Goal: Task Accomplishment & Management: Use online tool/utility

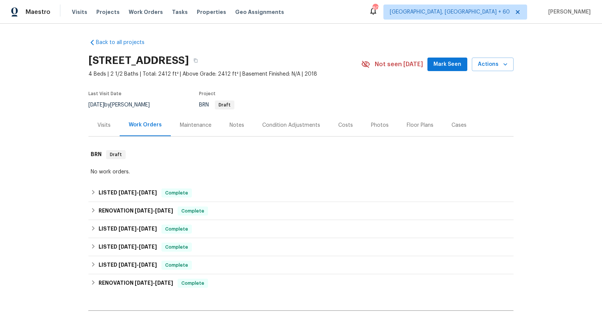
scroll to position [81, 0]
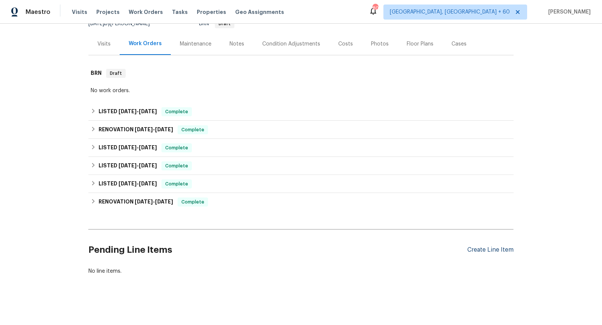
click at [482, 248] on div "Create Line Item" at bounding box center [490, 249] width 46 height 7
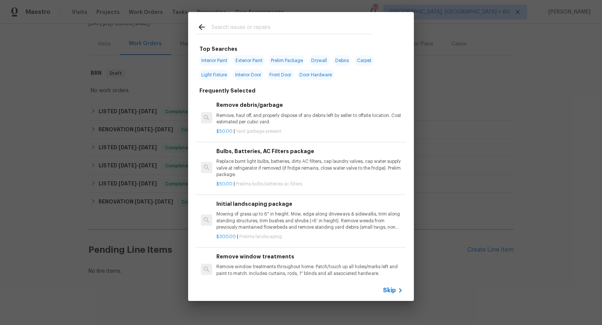
click at [387, 290] on span "Skip" at bounding box center [389, 291] width 13 height 8
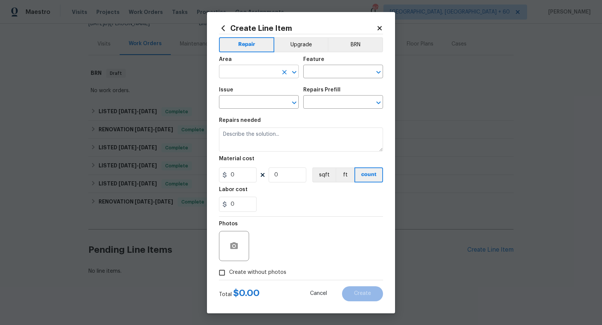
click at [294, 76] on icon "Open" at bounding box center [294, 72] width 9 height 9
click at [245, 99] on li "Exterior Overall" at bounding box center [259, 101] width 80 height 12
click at [378, 75] on icon "Open" at bounding box center [378, 72] width 9 height 9
type input "Exterior Overall"
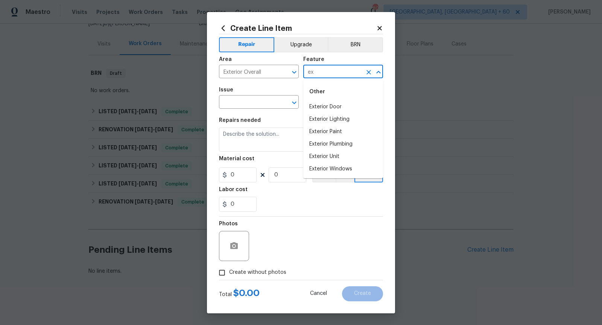
type input "e"
click at [359, 134] on li "Overall" at bounding box center [343, 137] width 80 height 12
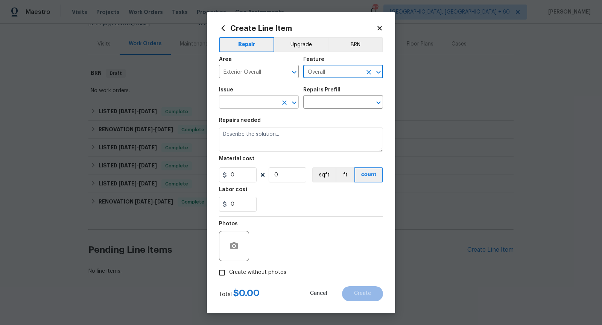
click at [295, 100] on icon "Open" at bounding box center [294, 102] width 9 height 9
type input "Overall"
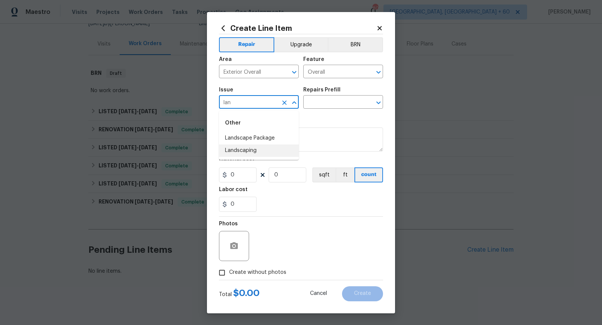
click at [272, 152] on li "Landscaping" at bounding box center [259, 150] width 80 height 12
click at [381, 103] on icon "Open" at bounding box center [378, 102] width 9 height 9
type input "Landscaping"
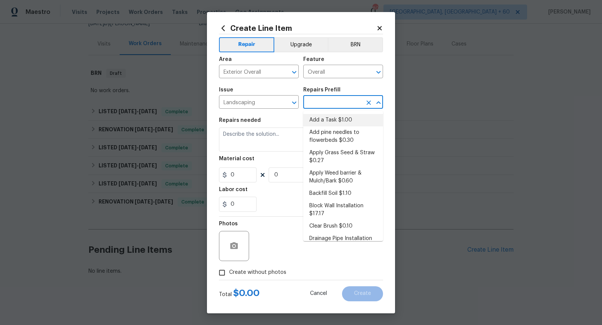
click at [346, 119] on li "Add a Task $1.00" at bounding box center [343, 120] width 80 height 12
type input "Add a Task $1.00"
type textarea "HPM to detail"
type input "1"
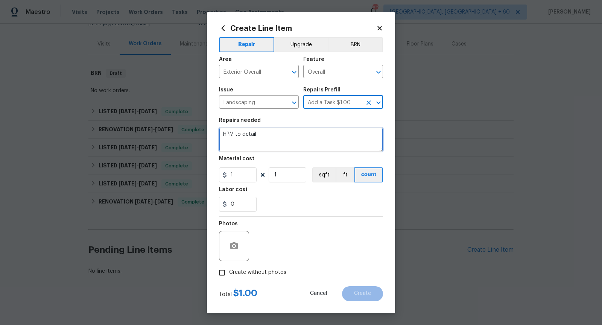
click at [286, 142] on textarea "HPM to detail" at bounding box center [301, 140] width 164 height 24
paste textarea "[PERSON_NAME] and/or shrubs need to be trimmed. Please have your [PERSON_NAME]/…"
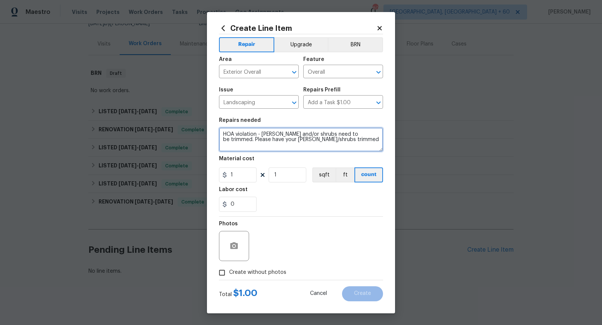
click at [286, 142] on textarea "HOA violation - [PERSON_NAME] and/or shrubs need to be trimmed. Please have you…" at bounding box center [301, 140] width 164 height 24
type textarea "HOA violation - [PERSON_NAME] and/or shrubs need to be trimmed. Please have our…"
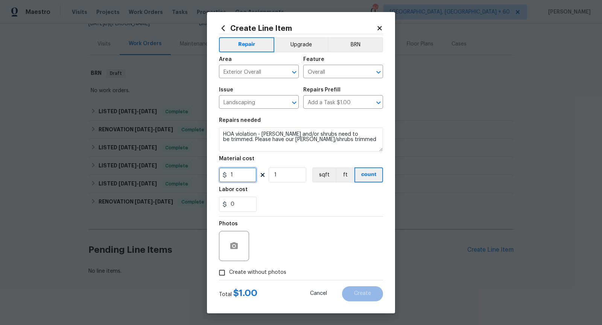
click at [238, 175] on input "1" at bounding box center [238, 174] width 38 height 15
type input "75"
click at [291, 202] on div "0" at bounding box center [301, 204] width 164 height 15
click at [219, 276] on input "Create without photos" at bounding box center [222, 273] width 14 height 14
checkbox input "true"
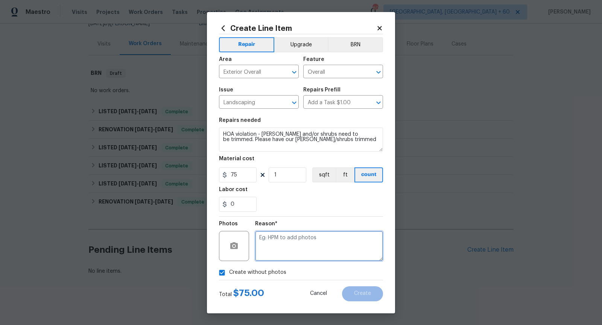
click at [304, 253] on textarea at bounding box center [319, 246] width 128 height 30
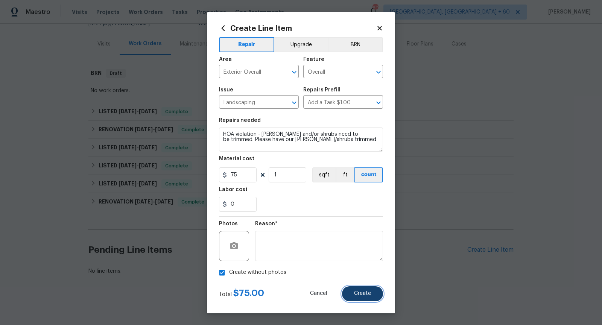
click at [360, 292] on span "Create" at bounding box center [362, 294] width 17 height 6
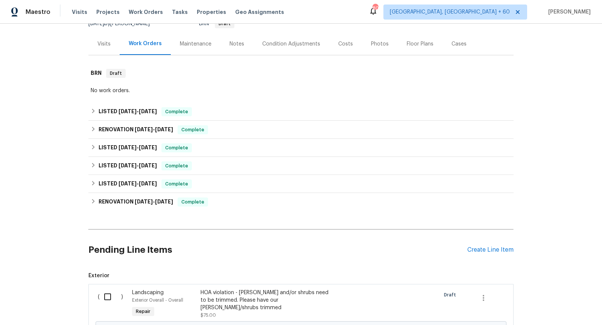
scroll to position [167, 0]
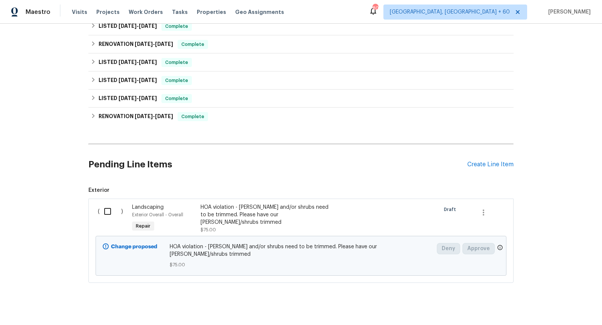
click at [108, 210] on input "checkbox" at bounding box center [110, 212] width 21 height 16
checkbox input "true"
click at [268, 158] on h2 "Pending Line Items" at bounding box center [277, 164] width 379 height 35
click at [548, 305] on span "Create Work Order" at bounding box center [559, 306] width 50 height 9
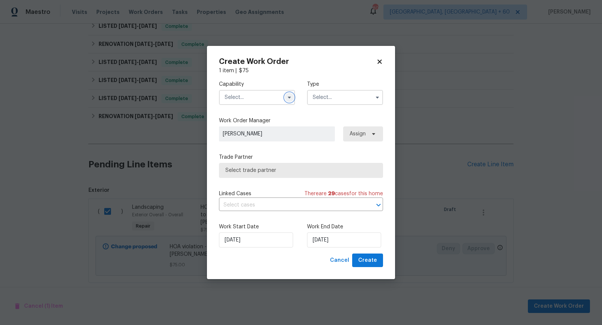
click at [288, 94] on icon "button" at bounding box center [289, 97] width 6 height 6
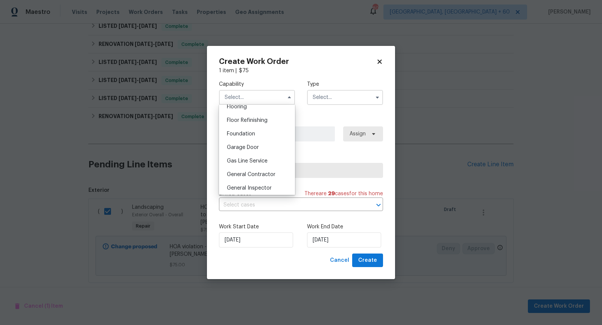
scroll to position [302, 0]
click at [269, 171] on span "General Contractor" at bounding box center [251, 171] width 49 height 5
type input "General Contractor"
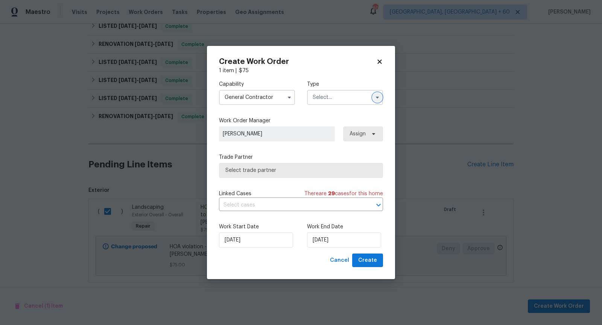
click at [379, 98] on icon "button" at bounding box center [377, 97] width 6 height 6
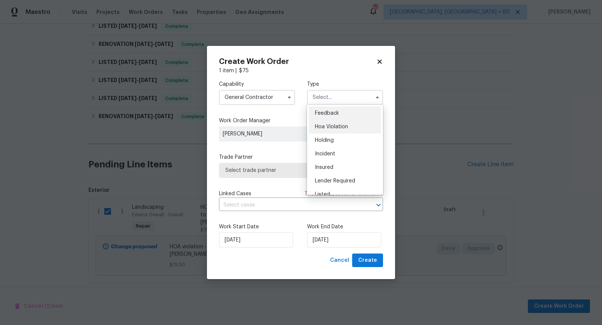
click at [343, 127] on span "Hoa Violation" at bounding box center [331, 126] width 33 height 5
type input "Hoa Violation"
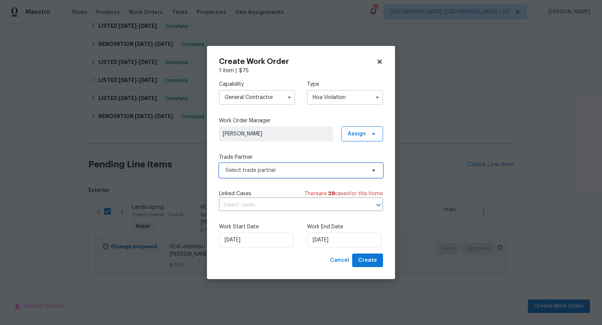
click at [319, 170] on span "Select trade partner" at bounding box center [295, 171] width 140 height 8
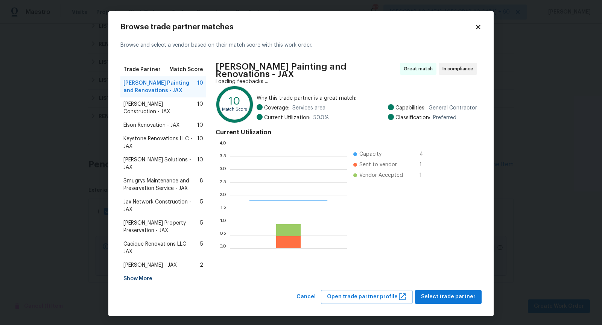
scroll to position [105, 117]
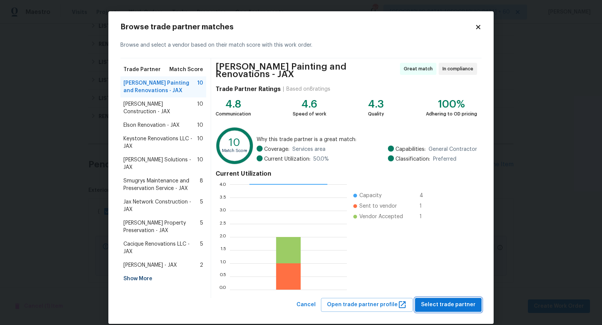
click at [465, 304] on span "Select trade partner" at bounding box center [448, 304] width 55 height 9
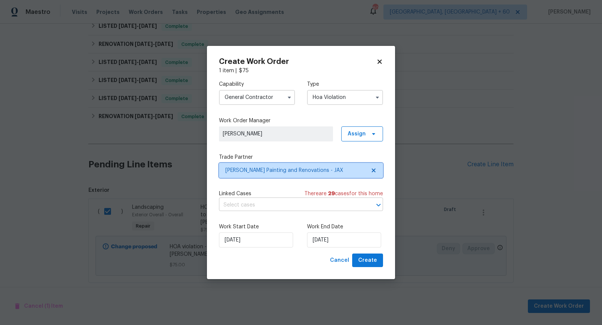
click at [378, 205] on icon "Open" at bounding box center [378, 204] width 9 height 9
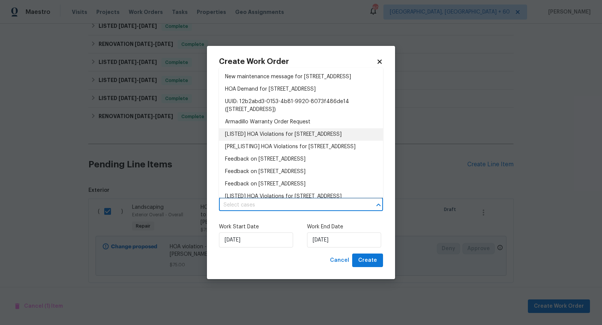
click at [310, 141] on li "[LISTED] HOA Violations for [STREET_ADDRESS]" at bounding box center [301, 134] width 164 height 12
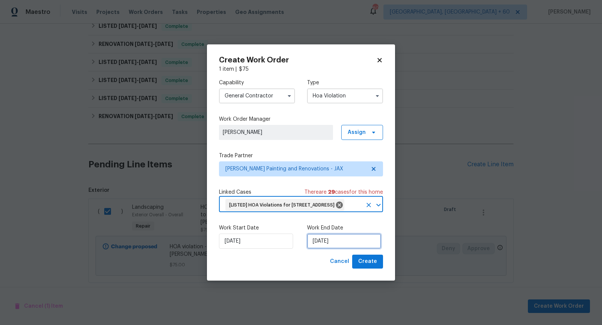
click at [331, 249] on input "[DATE]" at bounding box center [344, 241] width 74 height 15
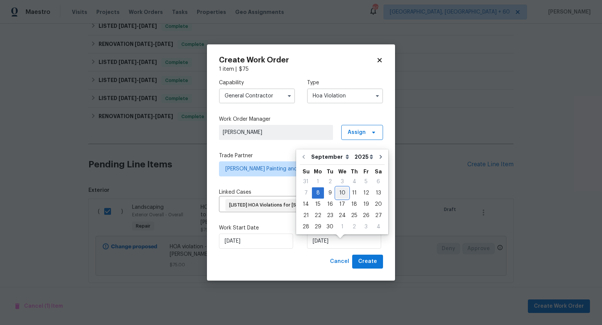
click at [339, 194] on div "10" at bounding box center [342, 193] width 12 height 11
type input "[DATE]"
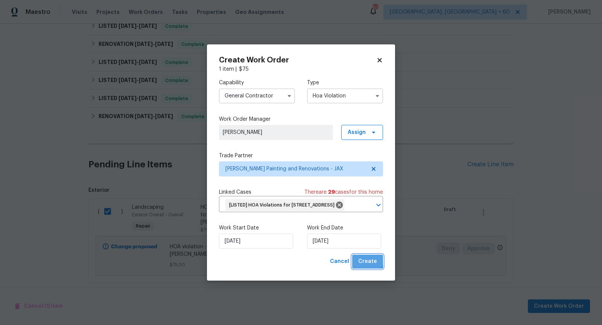
click at [364, 266] on span "Create" at bounding box center [367, 261] width 19 height 9
checkbox input "false"
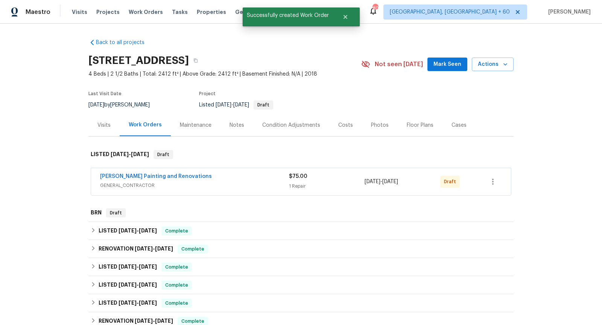
scroll to position [13, 0]
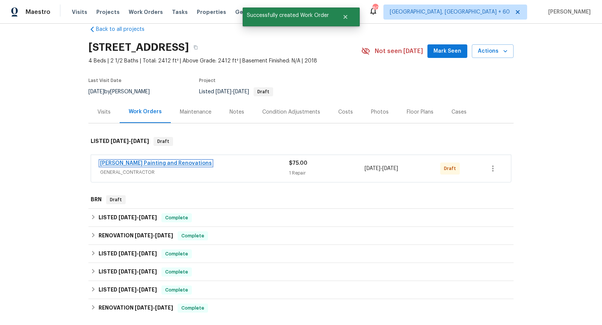
click at [181, 164] on link "[PERSON_NAME] Painting and Renovations" at bounding box center [156, 163] width 112 height 5
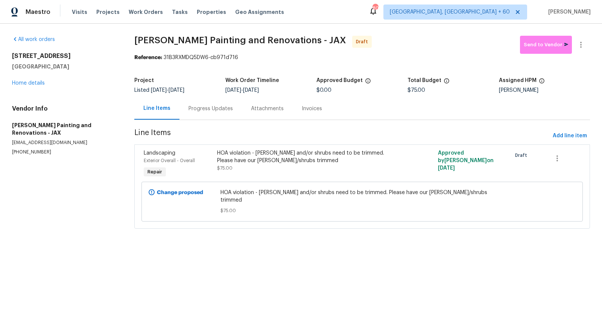
click at [215, 106] on div "Progress Updates" at bounding box center [210, 109] width 44 height 8
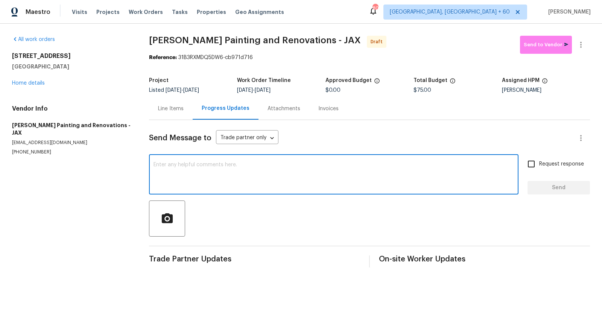
click at [190, 182] on textarea at bounding box center [333, 175] width 360 height 26
paste textarea "Hi, I'm [PERSON_NAME] from Opendoor. Just wanted to check if you received the w…"
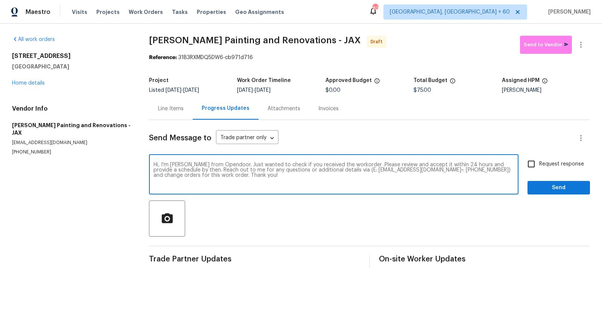
type textarea "Hi, I'm [PERSON_NAME] from Opendoor. Just wanted to check if you received the w…"
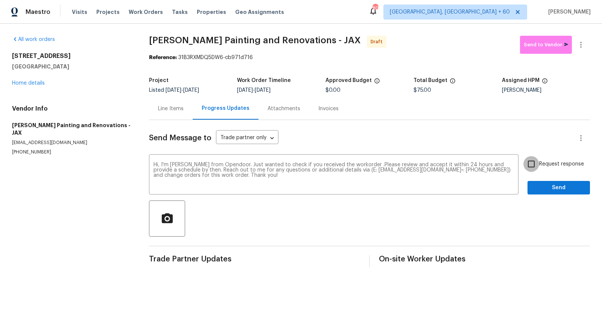
click at [532, 162] on input "Request response" at bounding box center [531, 164] width 16 height 16
checkbox input "true"
click at [542, 185] on span "Send" at bounding box center [558, 187] width 50 height 9
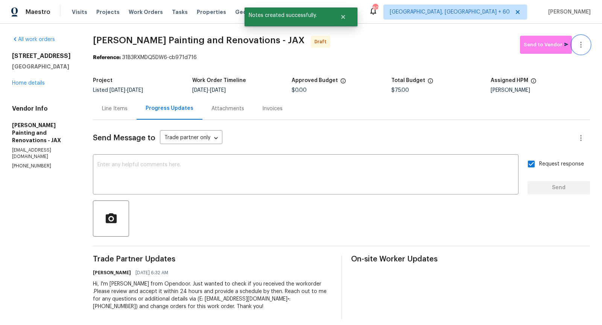
click at [580, 47] on icon "button" at bounding box center [581, 45] width 2 height 6
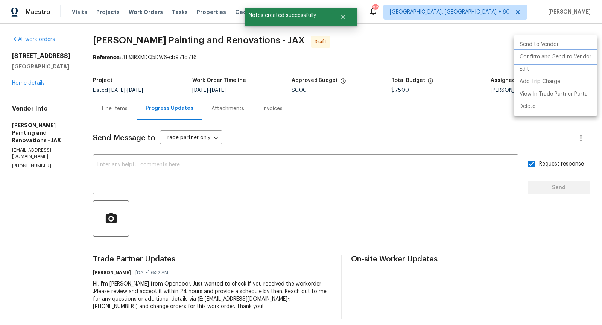
click at [545, 58] on li "Confirm and Send to Vendor" at bounding box center [555, 57] width 84 height 12
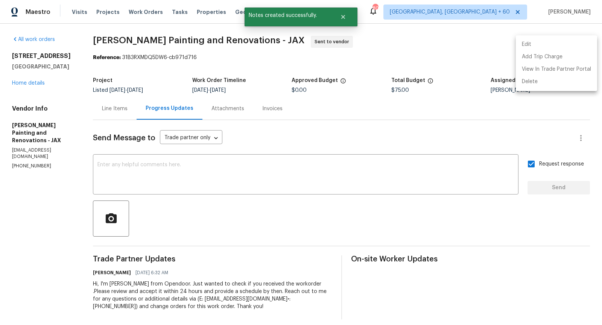
click at [29, 84] on div at bounding box center [301, 162] width 602 height 325
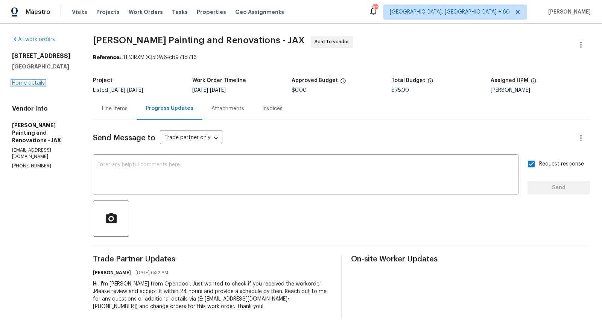
click at [26, 83] on link "Home details" at bounding box center [28, 82] width 33 height 5
